Goal: Obtain resource: Obtain resource

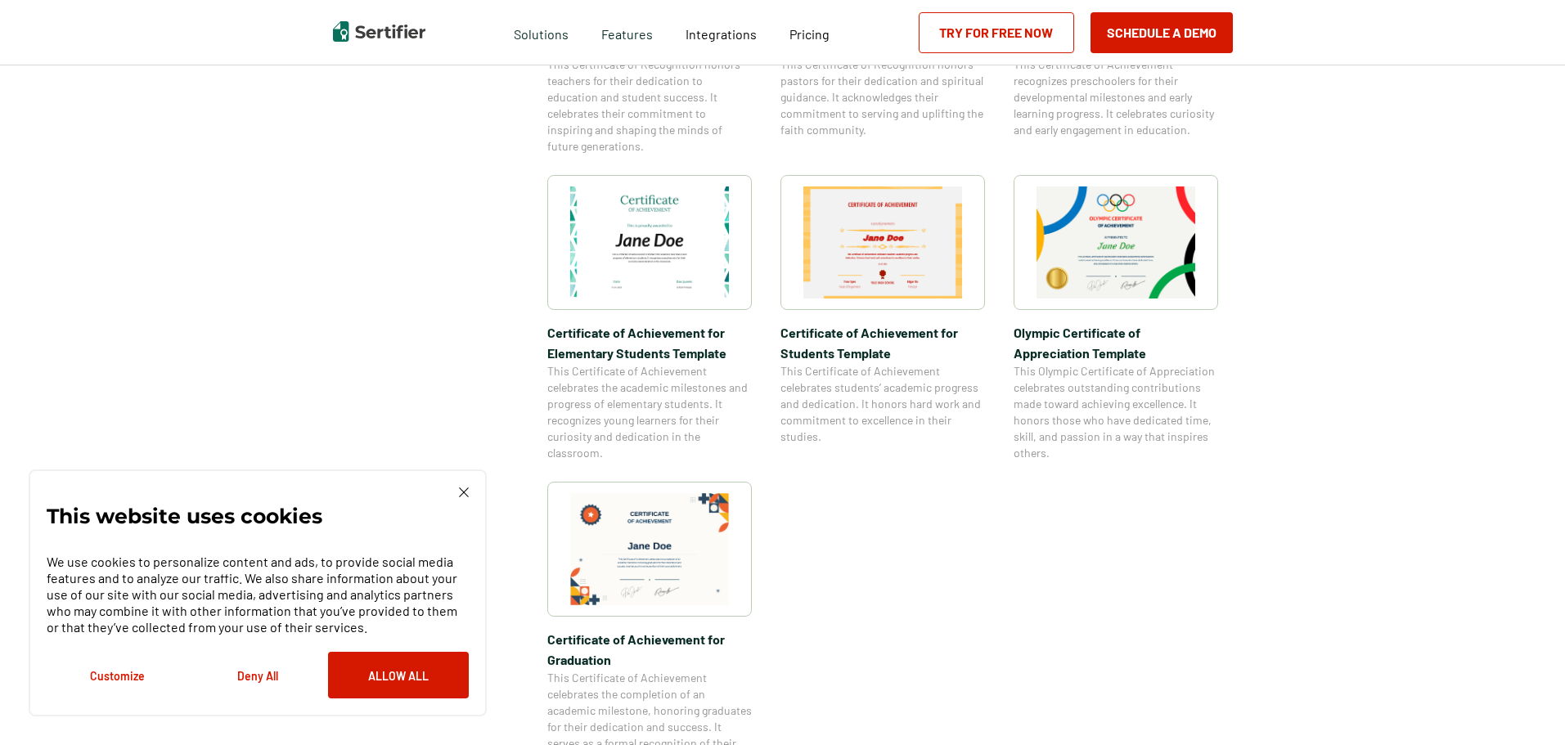
scroll to position [1146, 0]
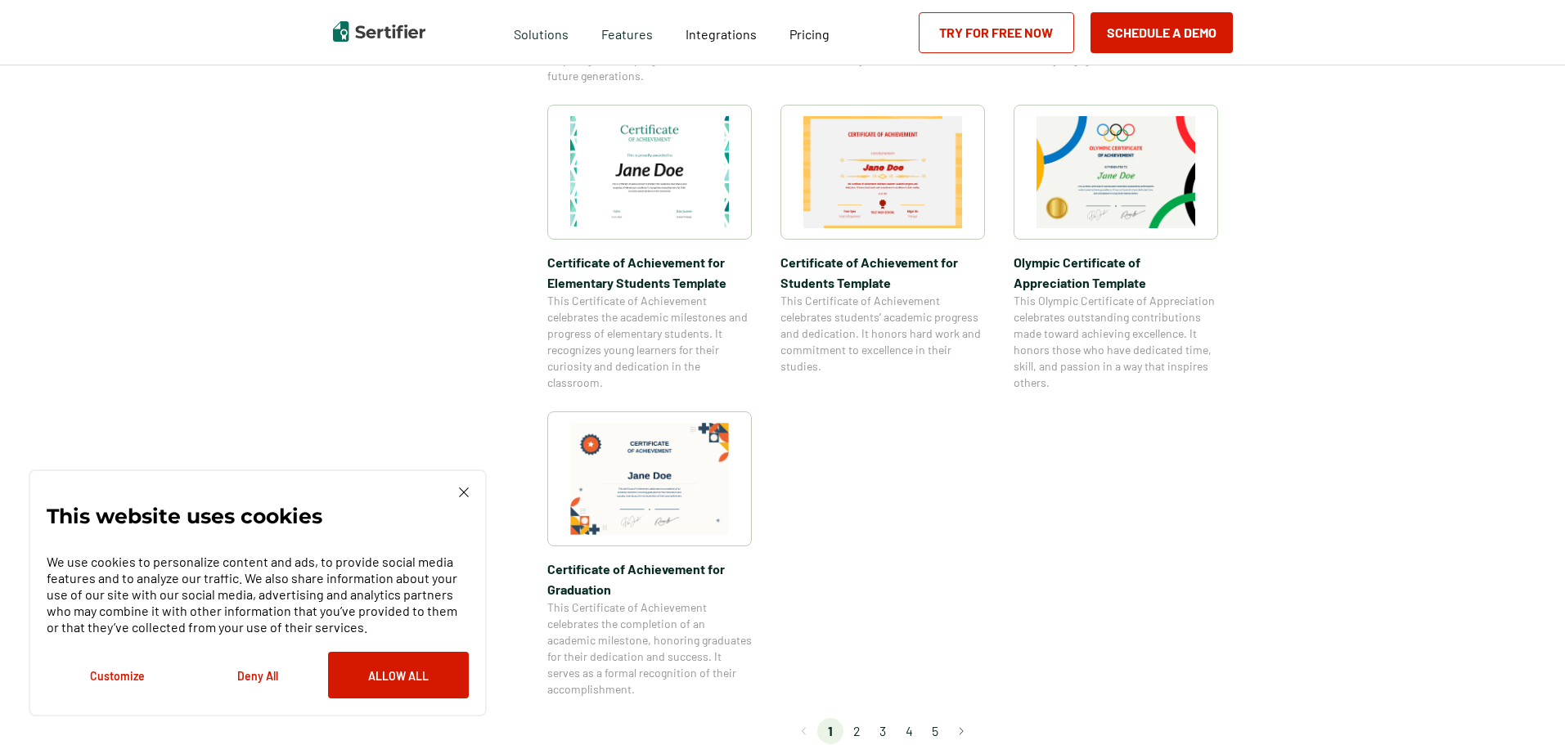
click at [660, 502] on img at bounding box center [649, 479] width 159 height 112
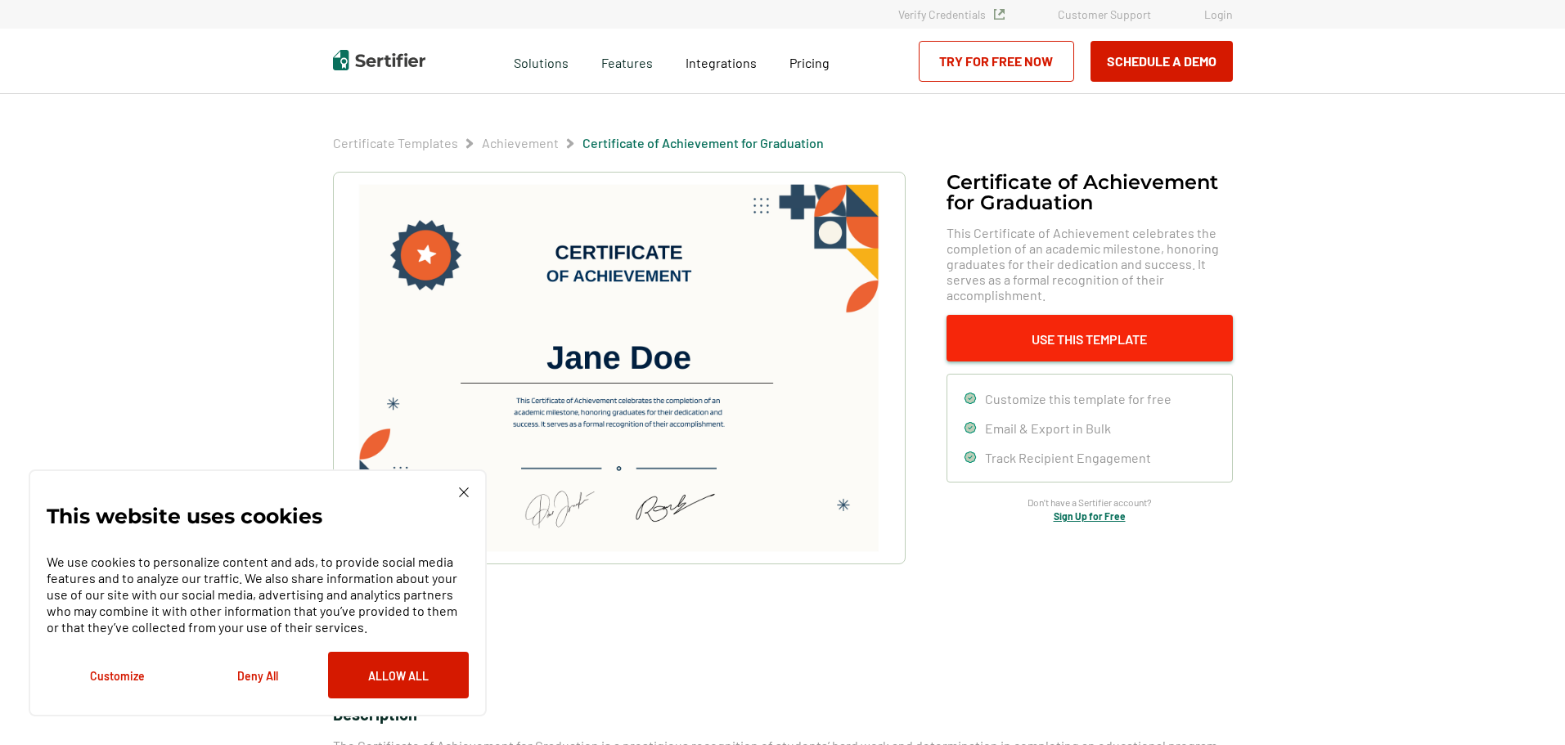
click at [1074, 335] on button "Use This Template" at bounding box center [1090, 338] width 286 height 47
click at [101, 671] on button "Customize" at bounding box center [117, 675] width 141 height 47
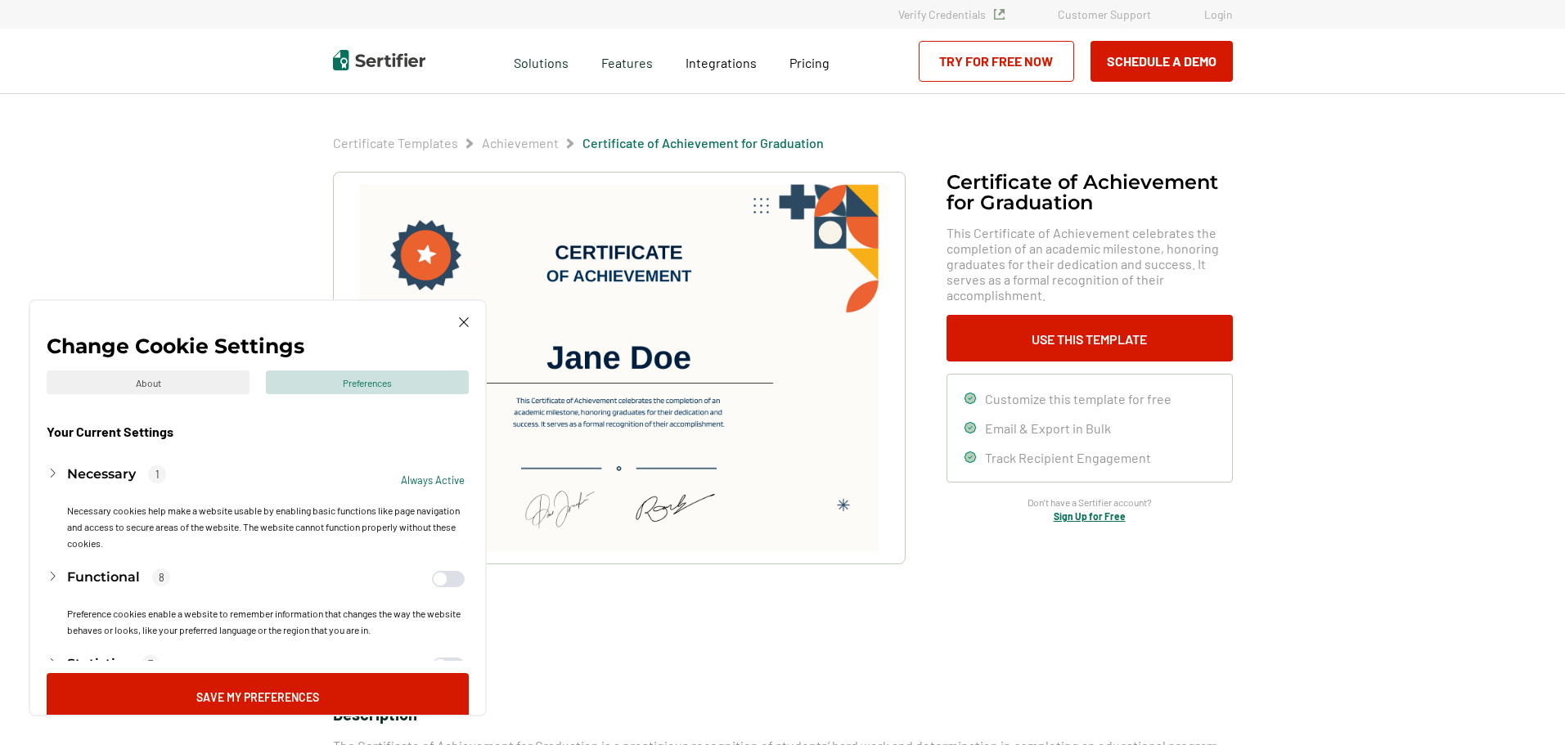
click at [1168, 686] on div "Certificate of Achievement for Graduation This Certificate of Achievement celeb…" at bounding box center [783, 582] width 900 height 820
